Goal: Find specific page/section

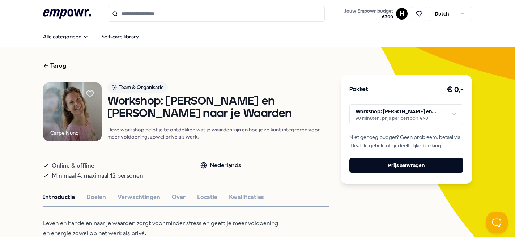
scroll to position [146, 0]
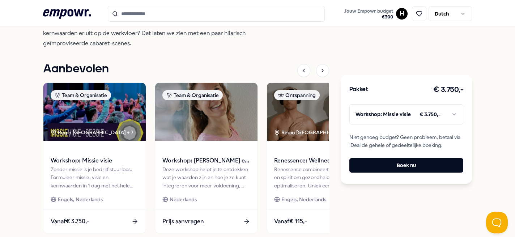
scroll to position [517, 0]
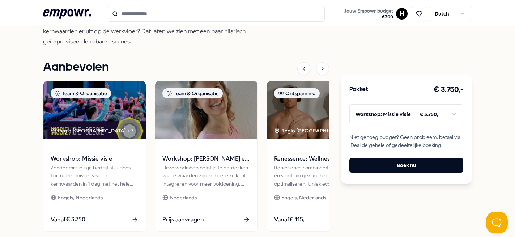
click at [192, 81] on img at bounding box center [206, 110] width 102 height 58
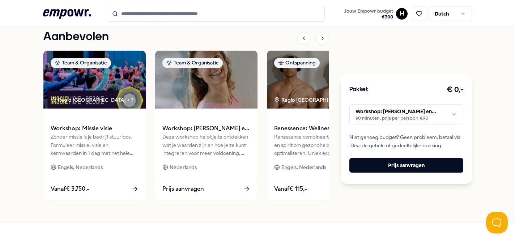
scroll to position [378, 0]
